Goal: Task Accomplishment & Management: Manage account settings

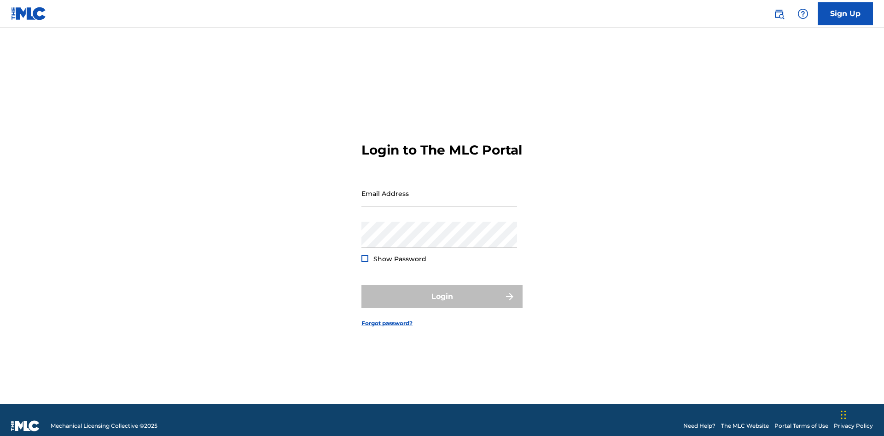
scroll to position [12, 0]
click at [439, 189] on input "Email Address" at bounding box center [439, 193] width 156 height 26
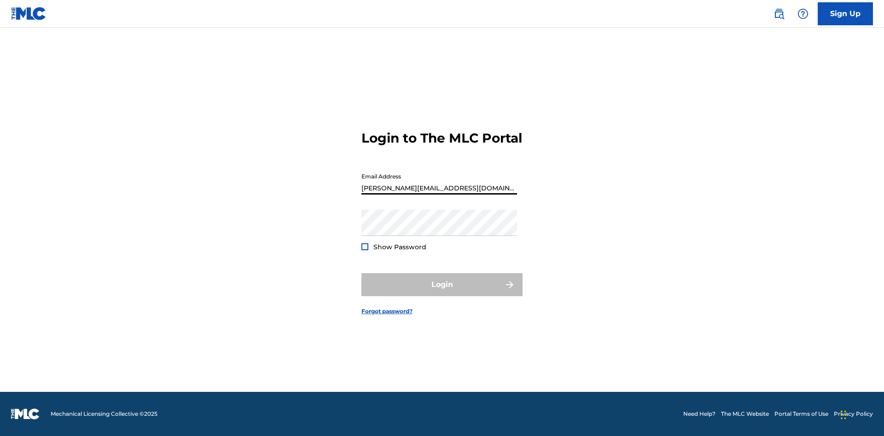
type input "[PERSON_NAME][EMAIL_ADDRESS][DOMAIN_NAME]"
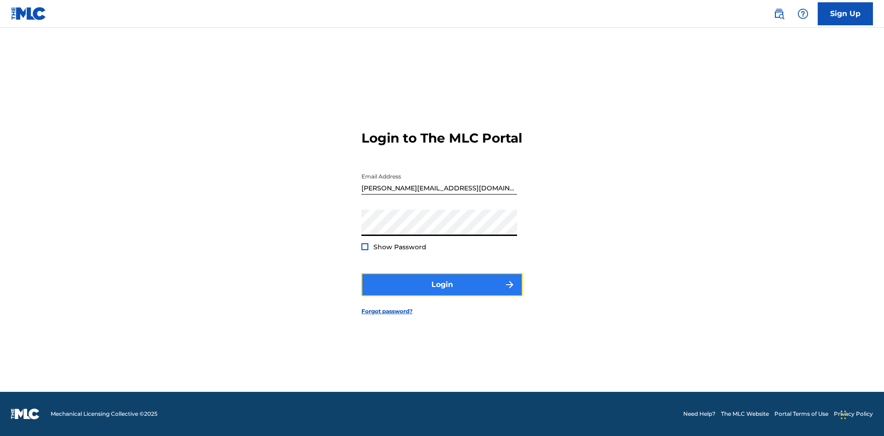
click at [442, 293] on button "Login" at bounding box center [441, 284] width 161 height 23
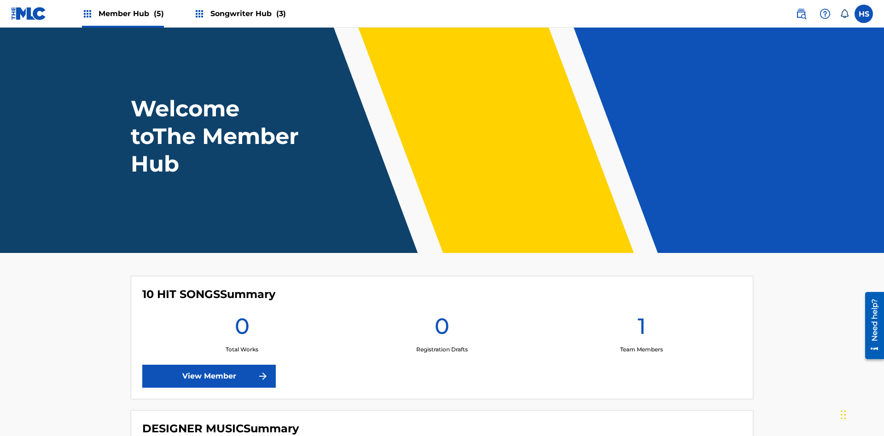
click at [247, 13] on span "Songwriter Hub (3)" at bounding box center [248, 13] width 76 height 11
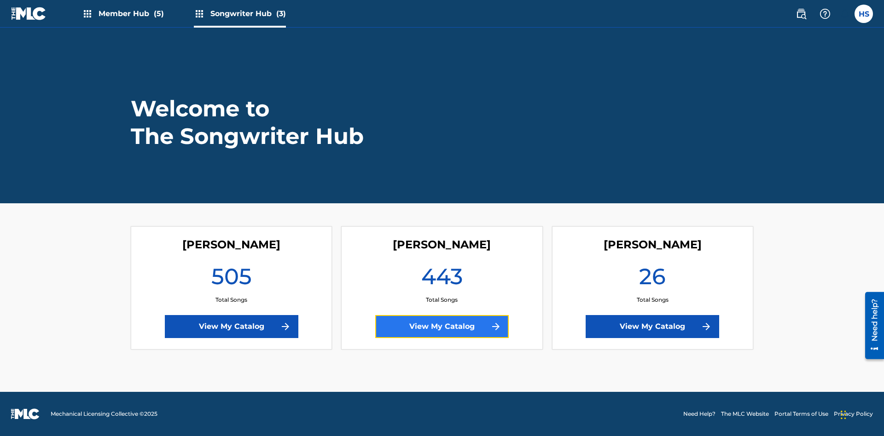
click at [442, 327] on link "View My Catalog" at bounding box center [442, 326] width 134 height 23
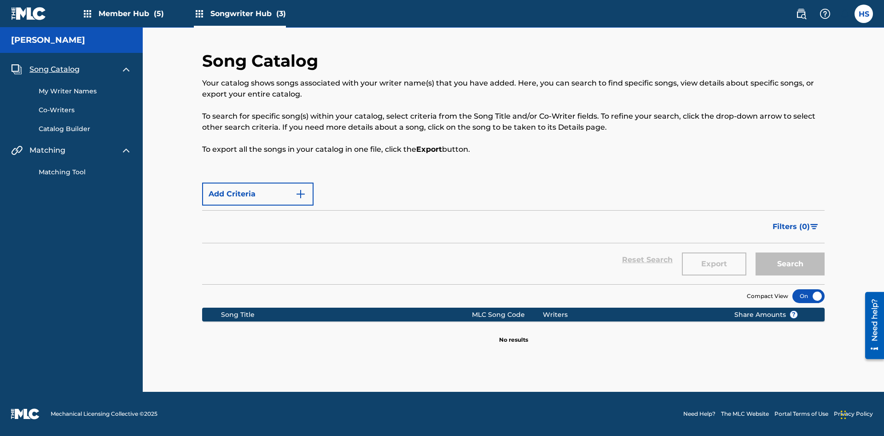
click at [54, 66] on span "Song Catalog" at bounding box center [54, 69] width 50 height 11
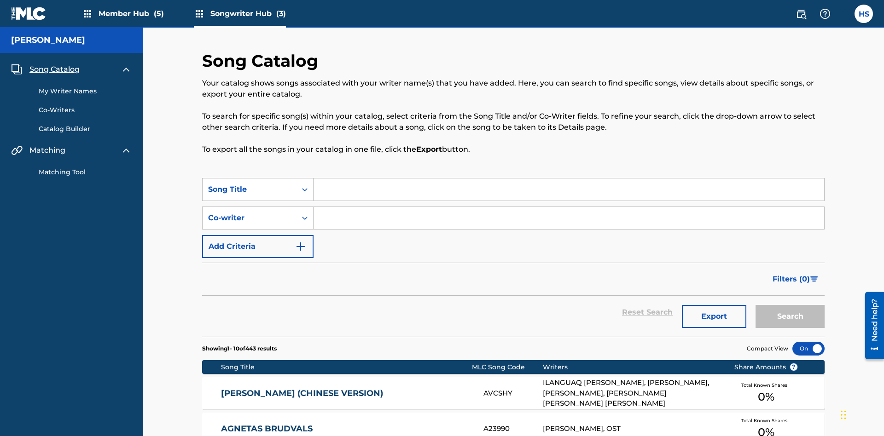
click at [85, 87] on link "My Writer Names" at bounding box center [85, 92] width 93 height 10
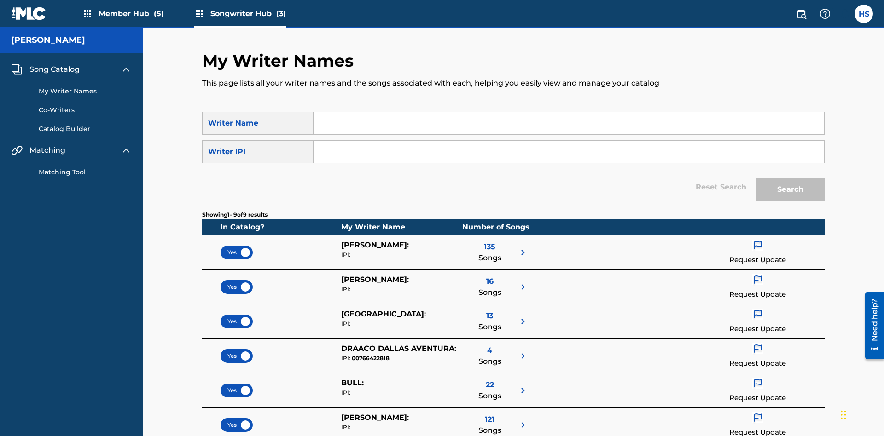
click at [569, 123] on input "Search Form" at bounding box center [569, 123] width 511 height 22
type input "DRAACO DALLAS AVENTURA"
click at [569, 141] on input "Search Form" at bounding box center [569, 152] width 511 height 22
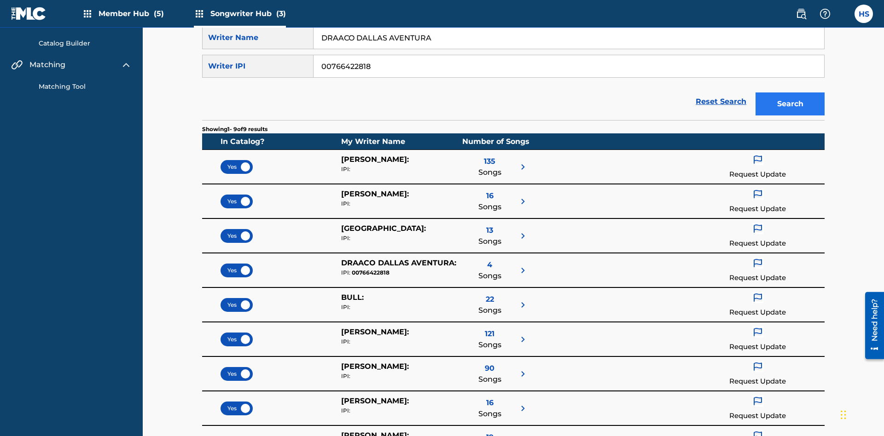
type input "00766422818"
click at [790, 93] on button "Search" at bounding box center [789, 104] width 69 height 23
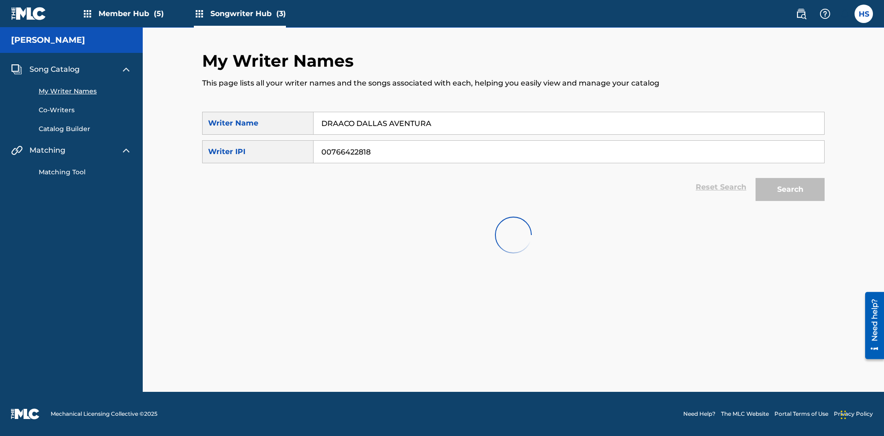
click at [569, 115] on input "DRAACO DALLAS AVENTURA" at bounding box center [569, 123] width 511 height 22
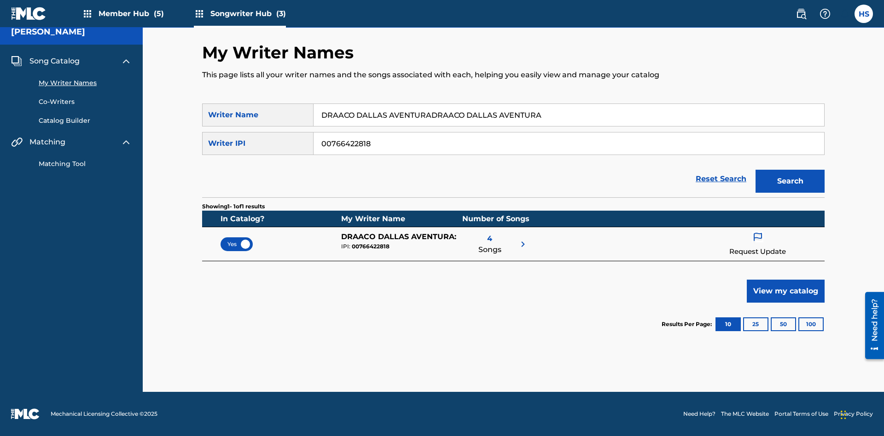
type input "DRAACO DALLAS AVENTURADRAACO DALLAS AVENTURA"
click at [569, 144] on input "00766422818" at bounding box center [569, 144] width 511 height 22
click at [790, 181] on button "Search" at bounding box center [789, 181] width 69 height 23
